Goal: Use online tool/utility: Utilize a website feature to perform a specific function

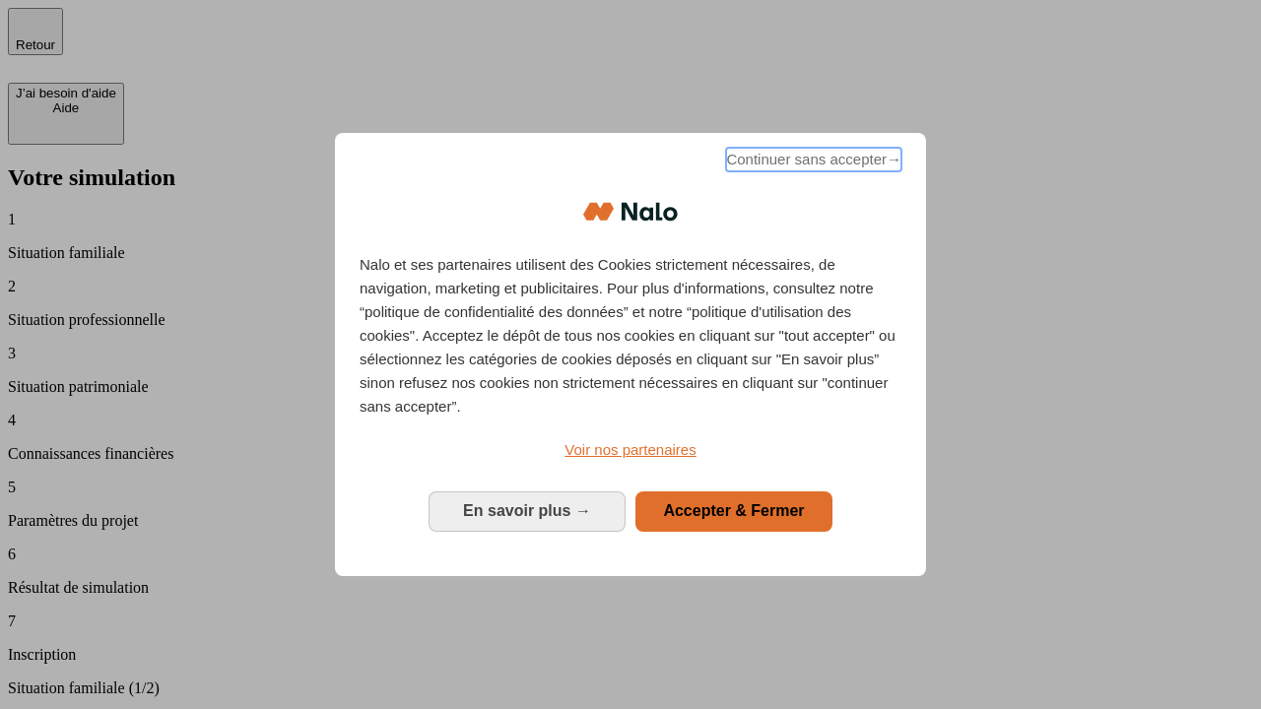
click at [812, 163] on span "Continuer sans accepter →" at bounding box center [813, 160] width 175 height 24
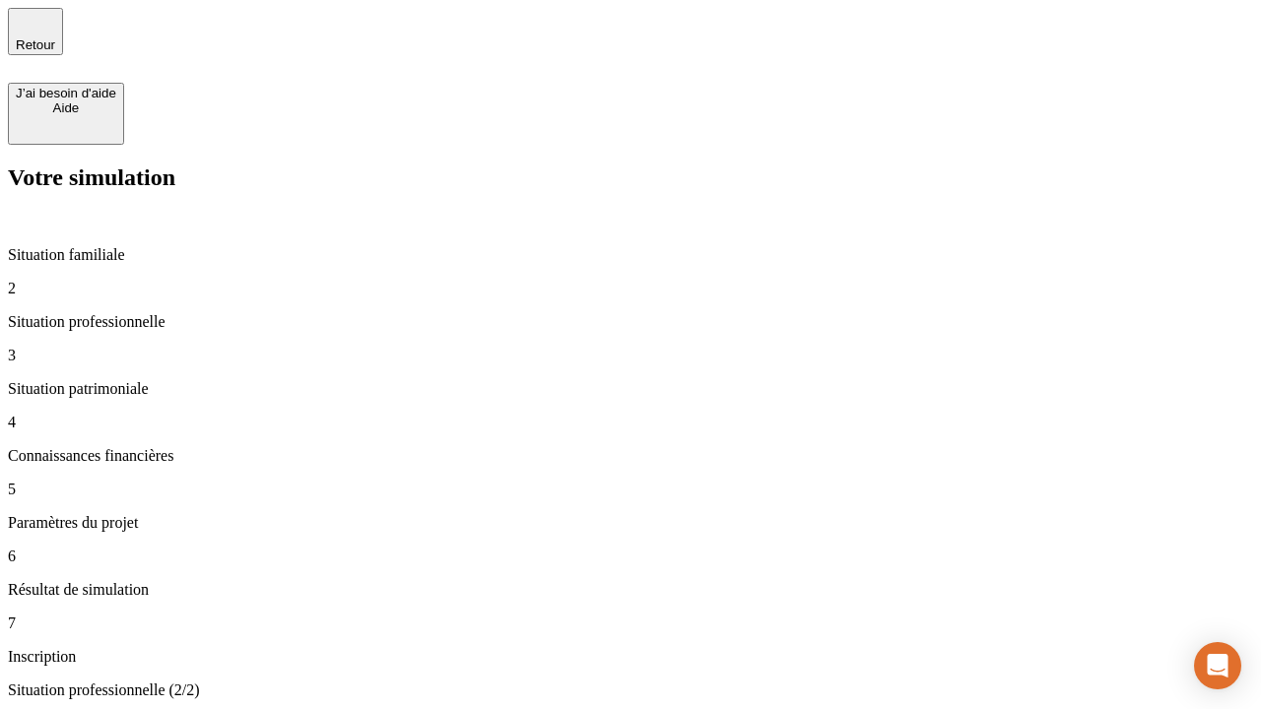
type input "30 000"
type input "0"
type input "1 000"
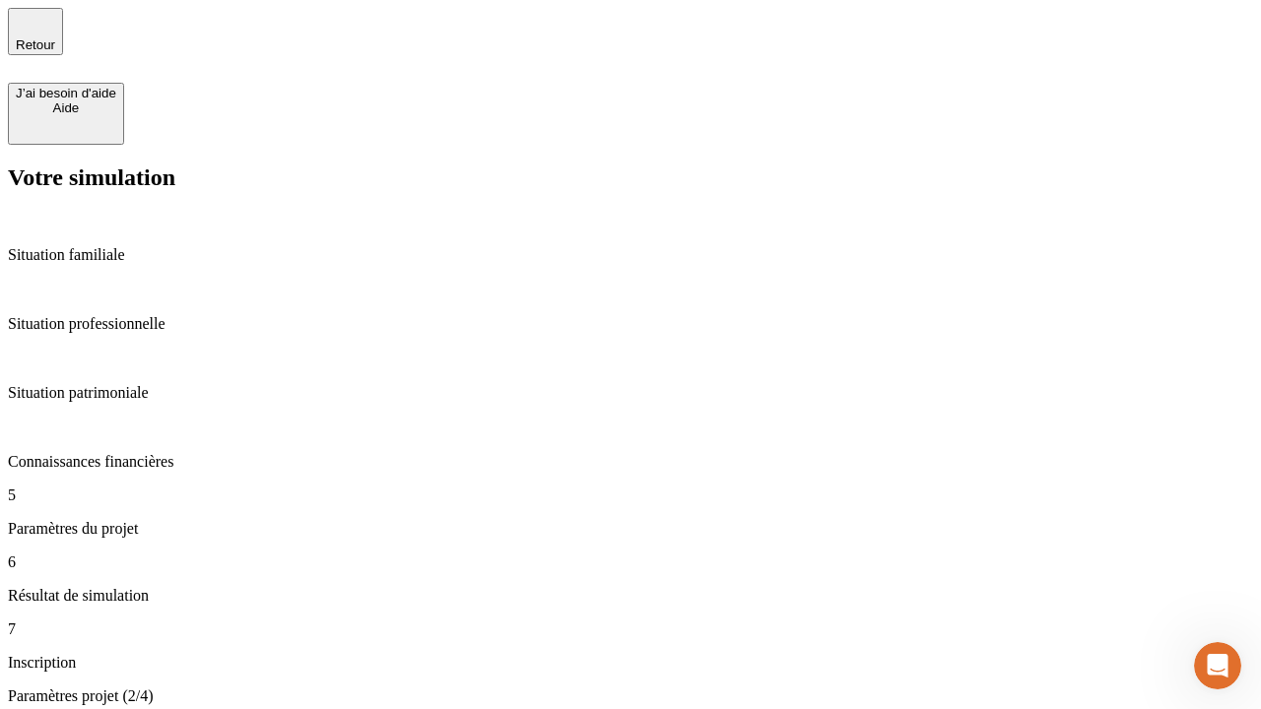
type input "40"
type input "64"
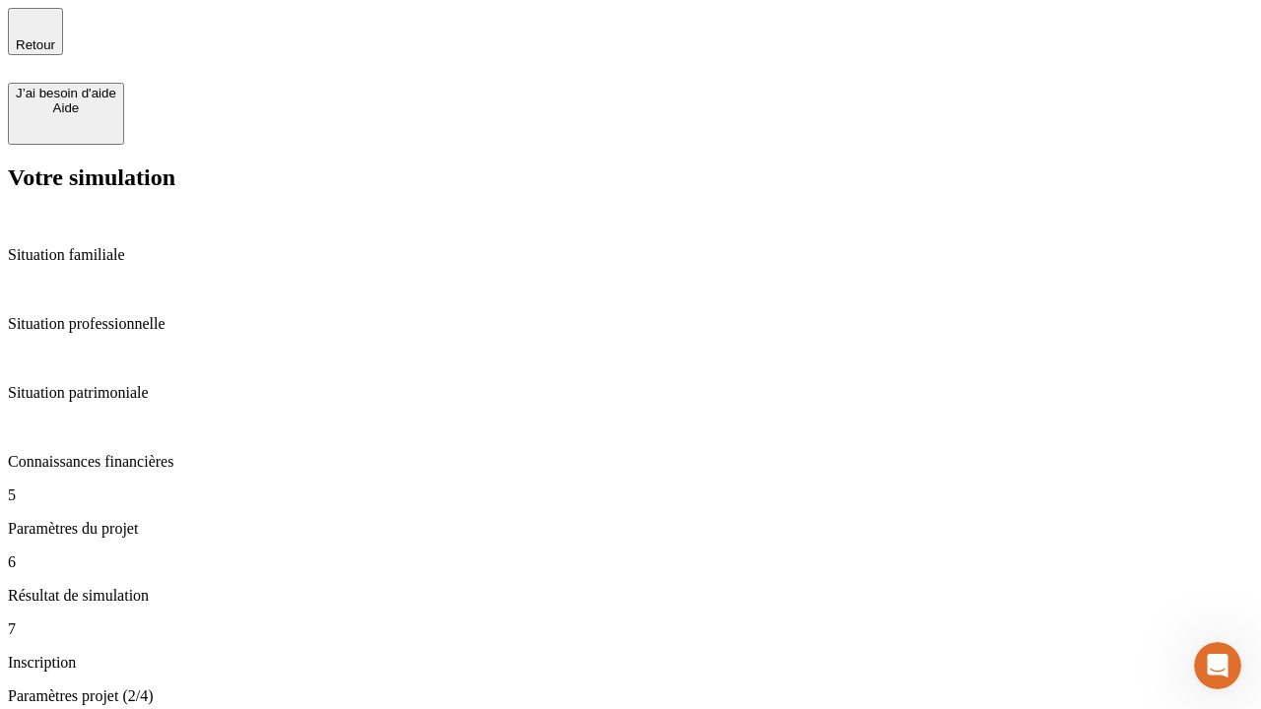
type input "200 000"
type input "640"
